Goal: Task Accomplishment & Management: Manage account settings

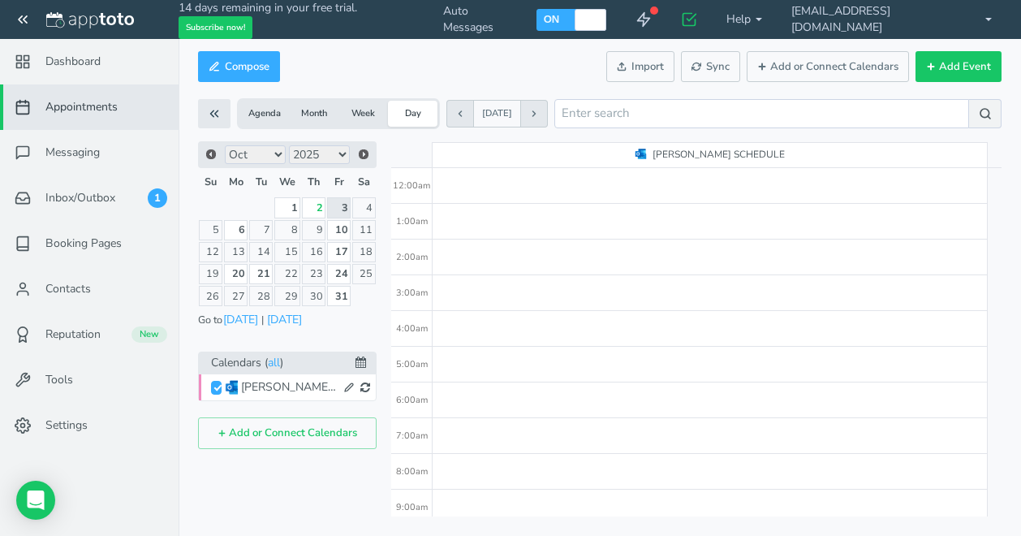
scroll to position [244, 0]
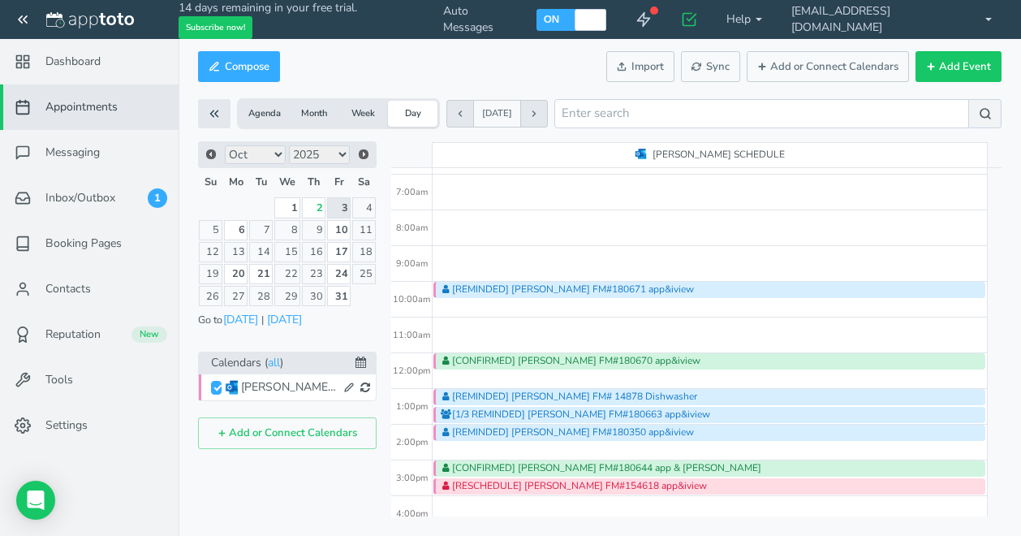
click at [597, 395] on div "[REMINDED] [PERSON_NAME] FM# 14878 Dishwasher" at bounding box center [710, 397] width 552 height 16
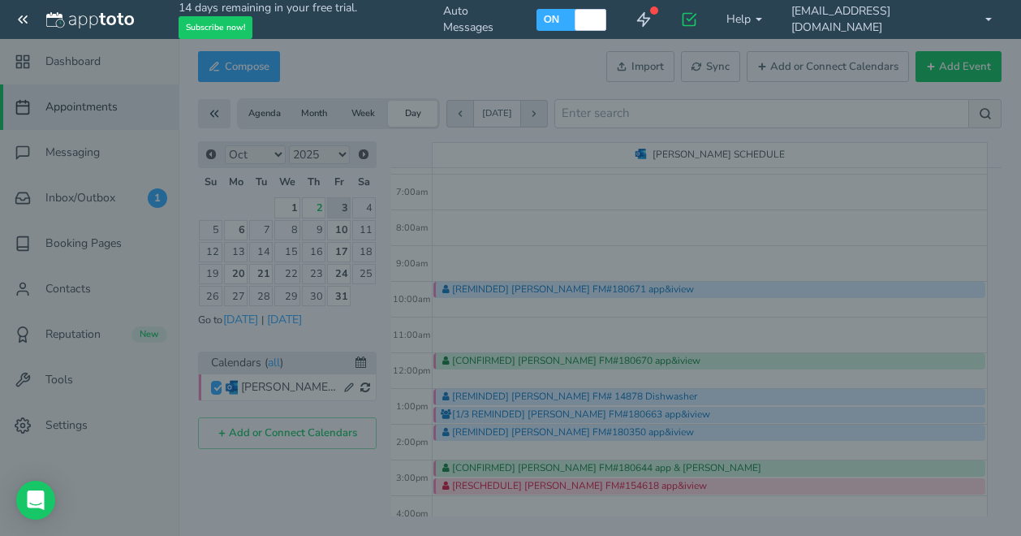
type input "[REMINDED] [PERSON_NAME] FM# 14878 Dishwasher"
type input "[DATE]"
type input "1:00pm"
type input "[DATE]"
type input "1:30pm"
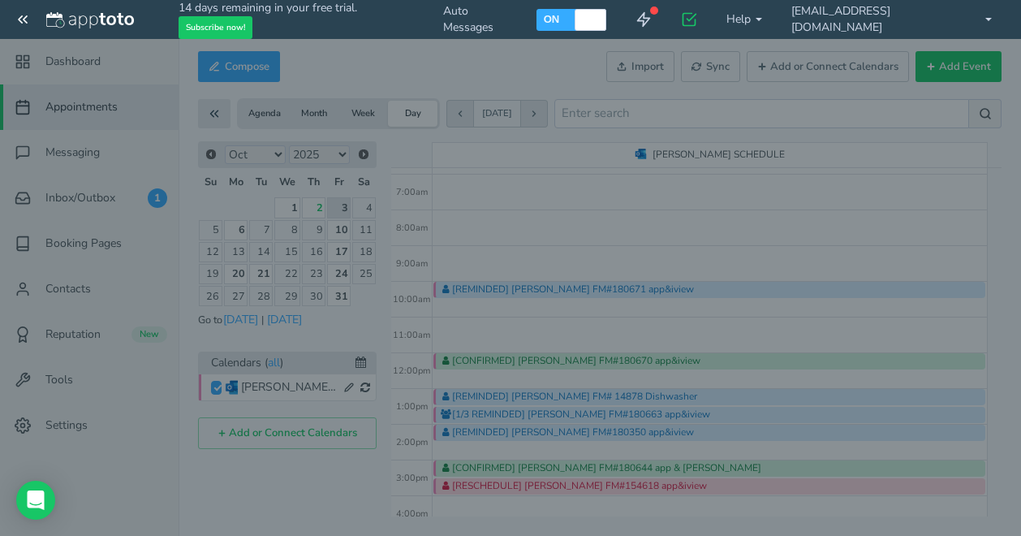
type textarea "---------------- APPTOTO FOOTER ---------------------- Link: [URL][DOMAIN_NAME]…"
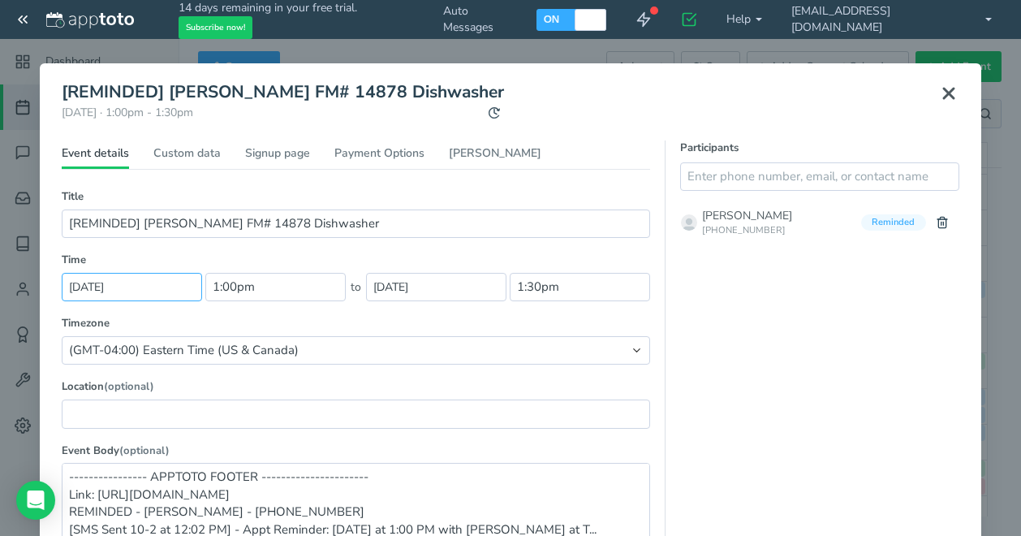
click at [159, 287] on input "[DATE]" at bounding box center [132, 287] width 140 height 28
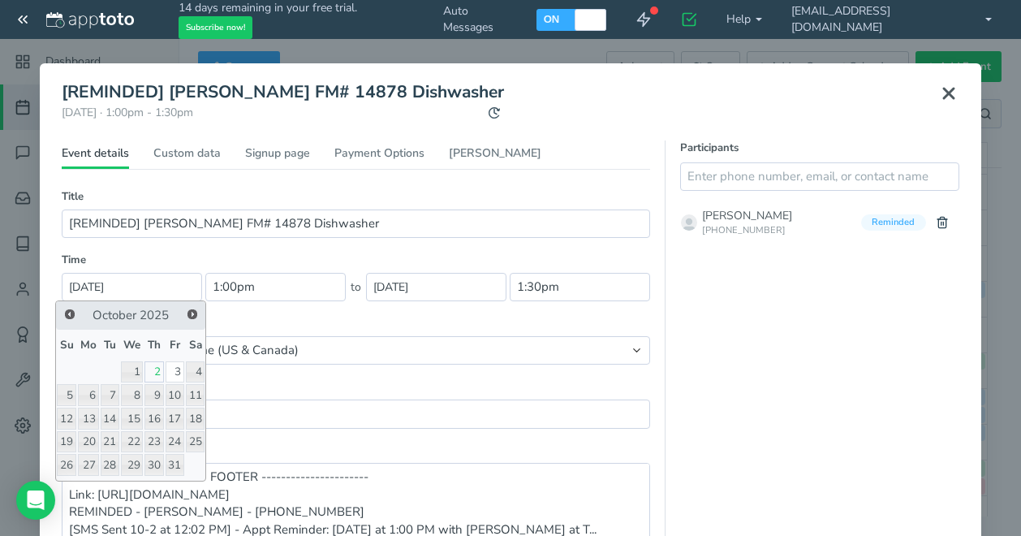
click at [159, 372] on link "2" at bounding box center [154, 372] width 19 height 22
type input "[DATE]"
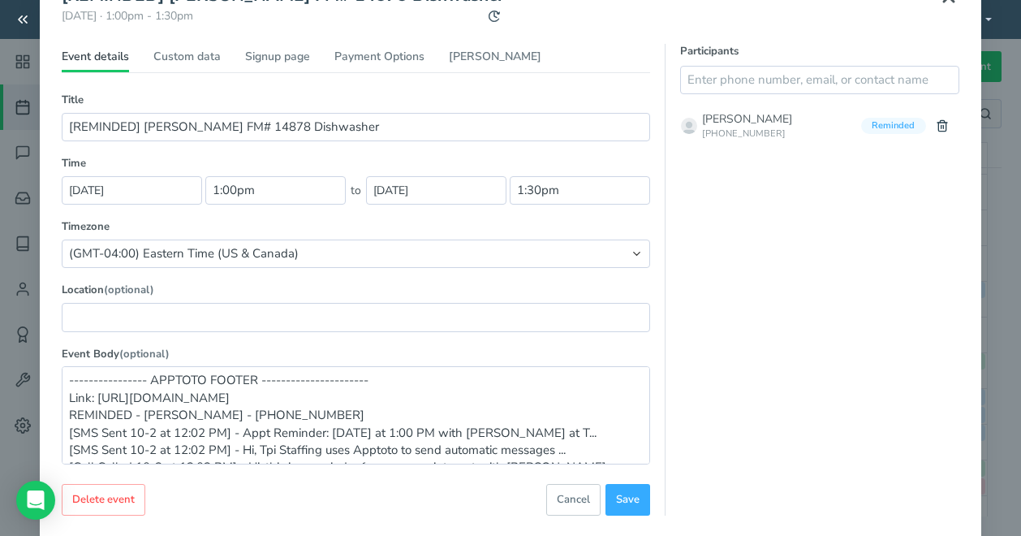
scroll to position [175, 0]
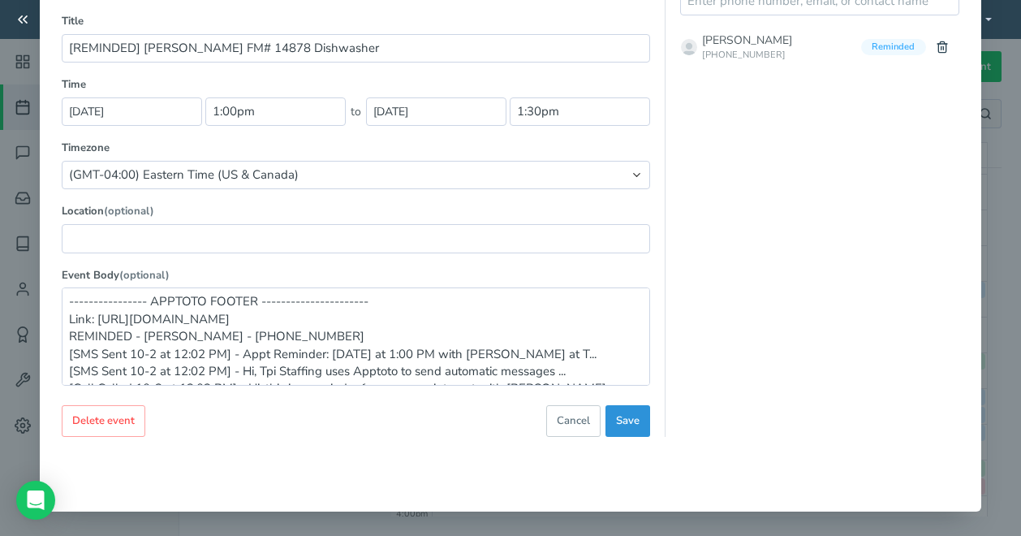
click at [619, 413] on span "Save" at bounding box center [628, 420] width 24 height 15
type input "[PERSON_NAME] FM# 14878 Dishwasher"
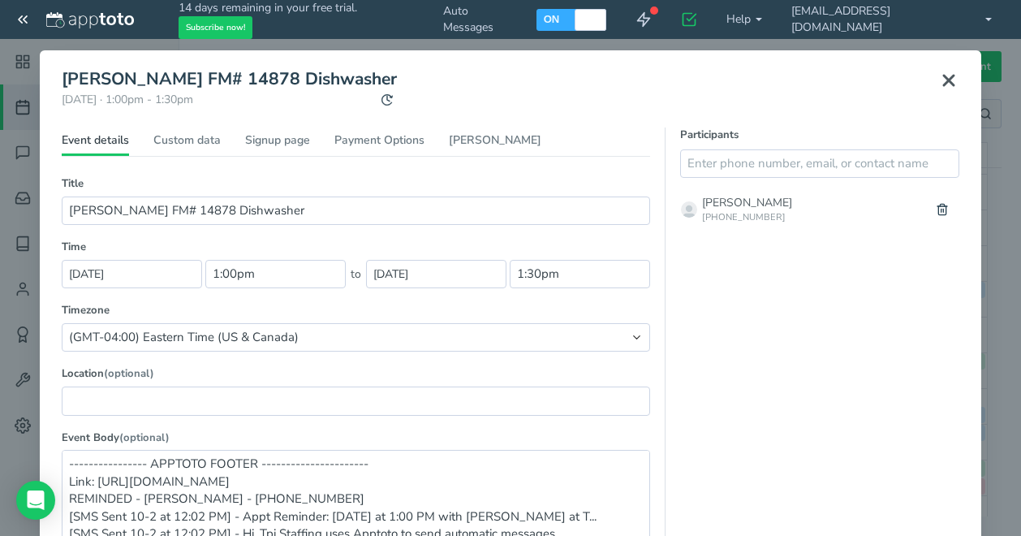
scroll to position [0, 0]
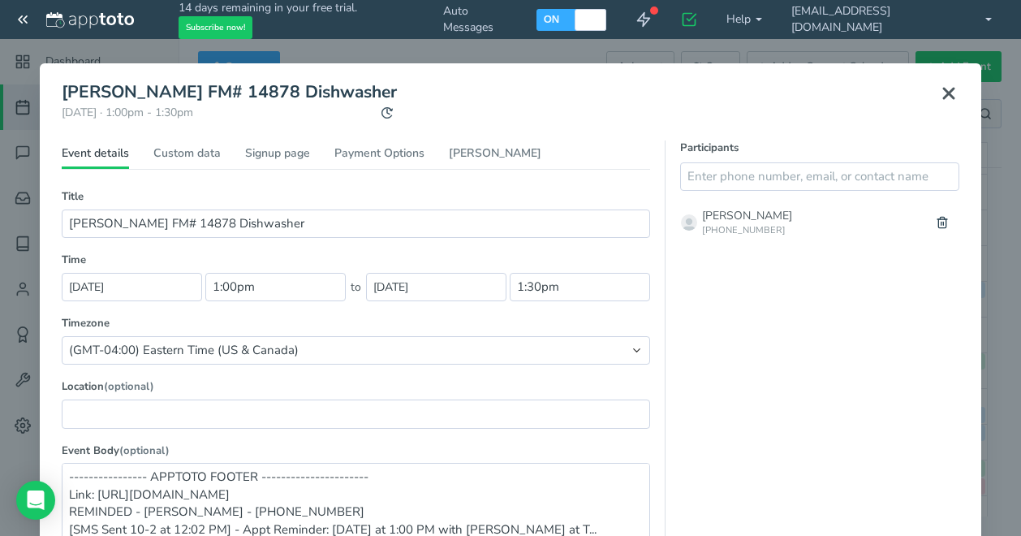
click at [939, 93] on icon at bounding box center [948, 93] width 19 height 19
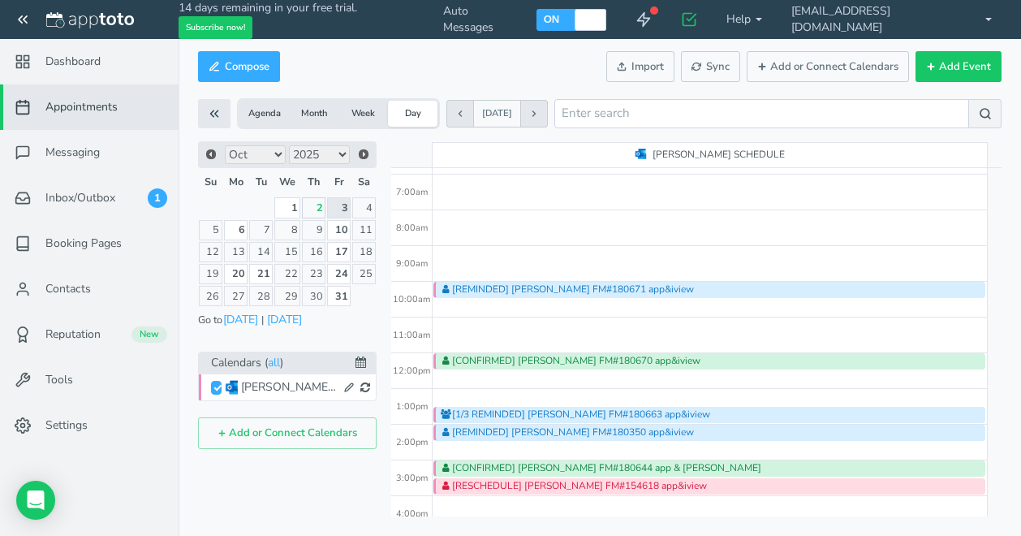
click at [319, 204] on link "2" at bounding box center [314, 207] width 24 height 20
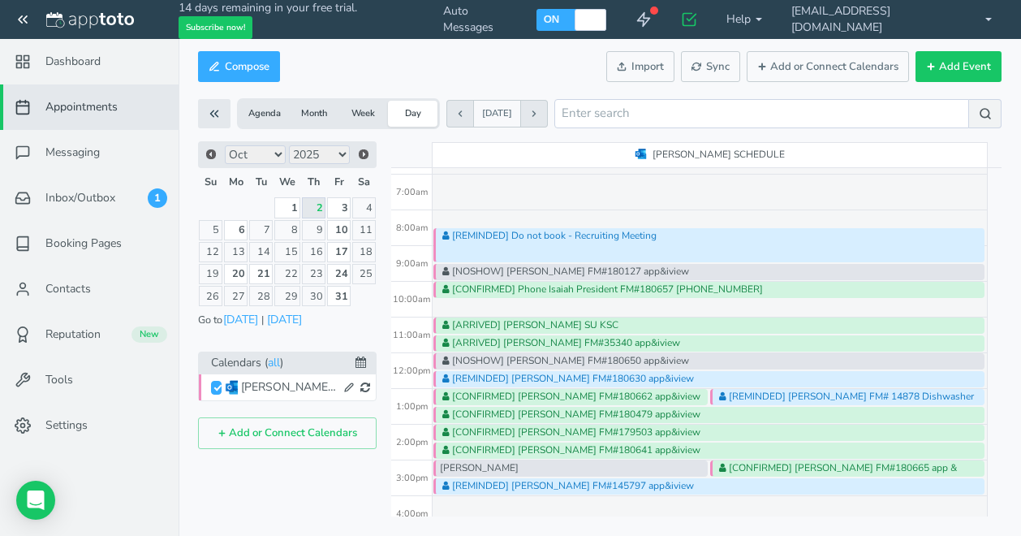
scroll to position [244, 0]
